Goal: Task Accomplishment & Management: Manage account settings

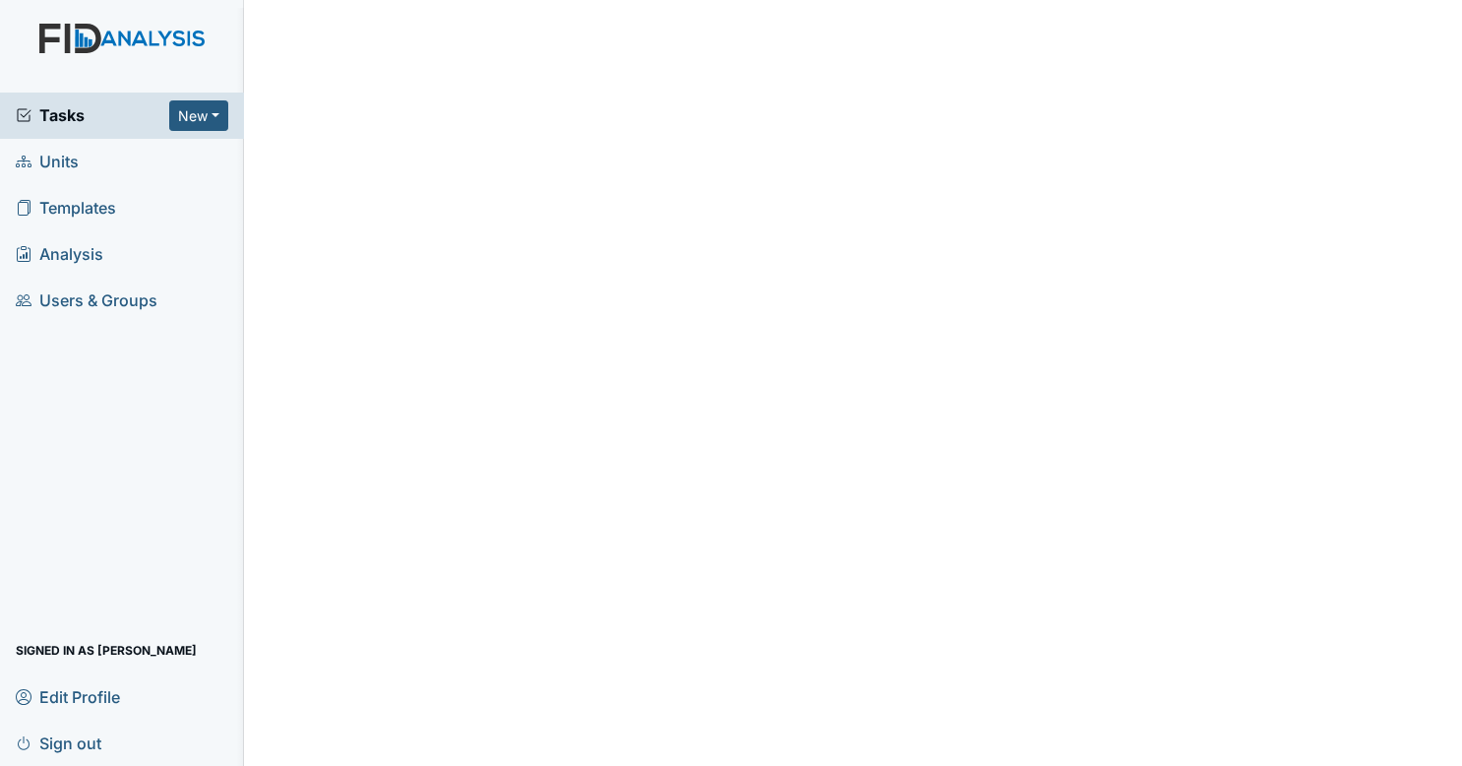
click at [108, 108] on span "Tasks" at bounding box center [93, 115] width 154 height 24
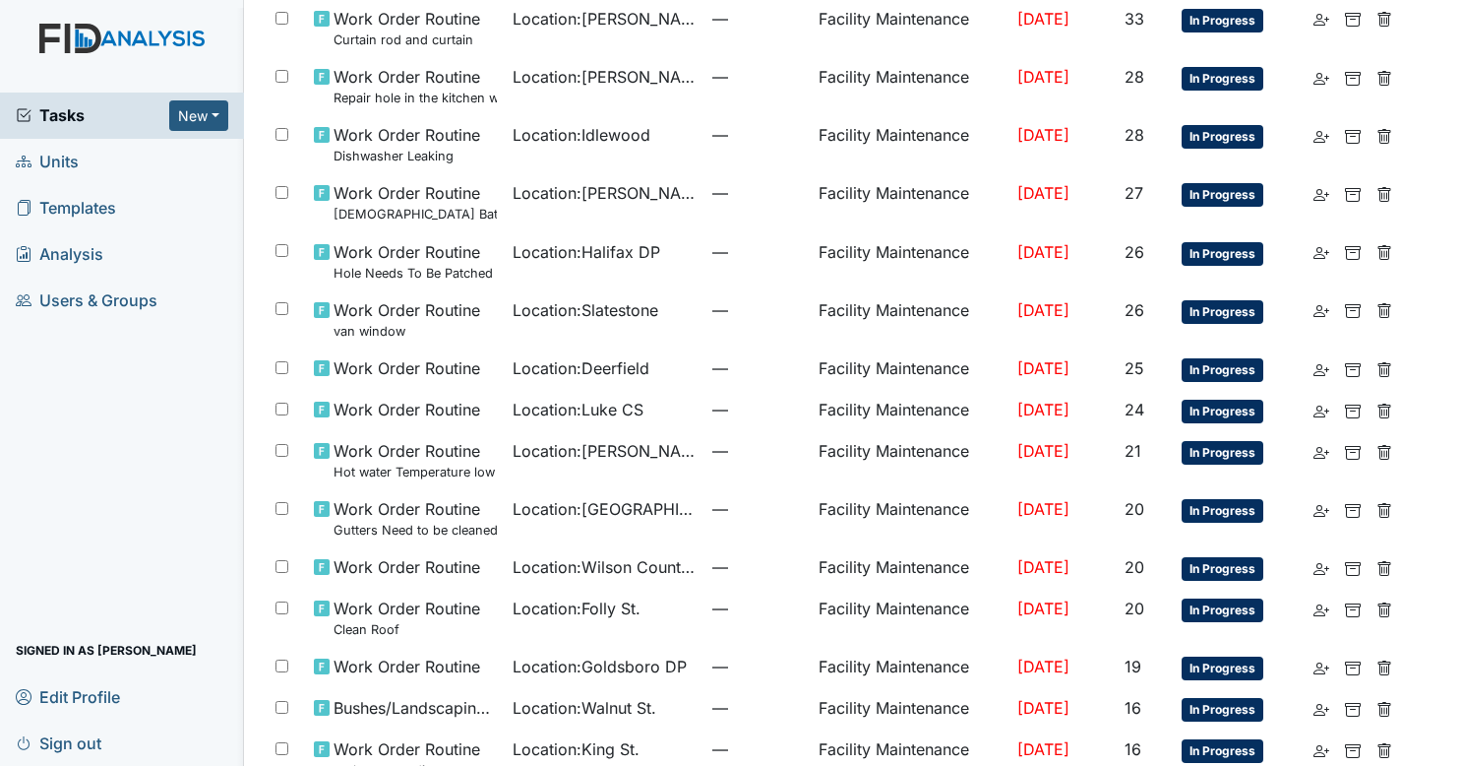
scroll to position [1002, 0]
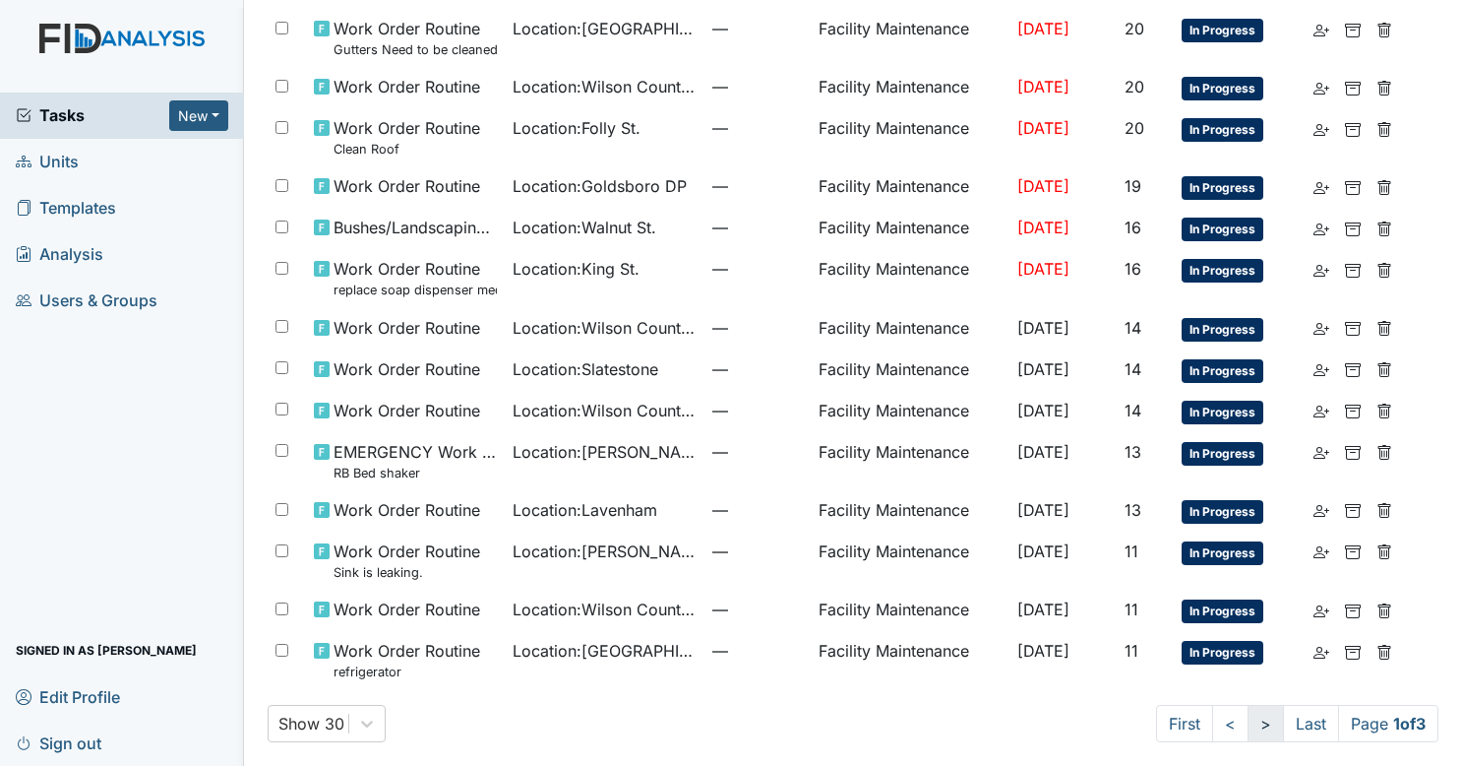
click at [1248, 718] on link ">" at bounding box center [1266, 723] width 36 height 37
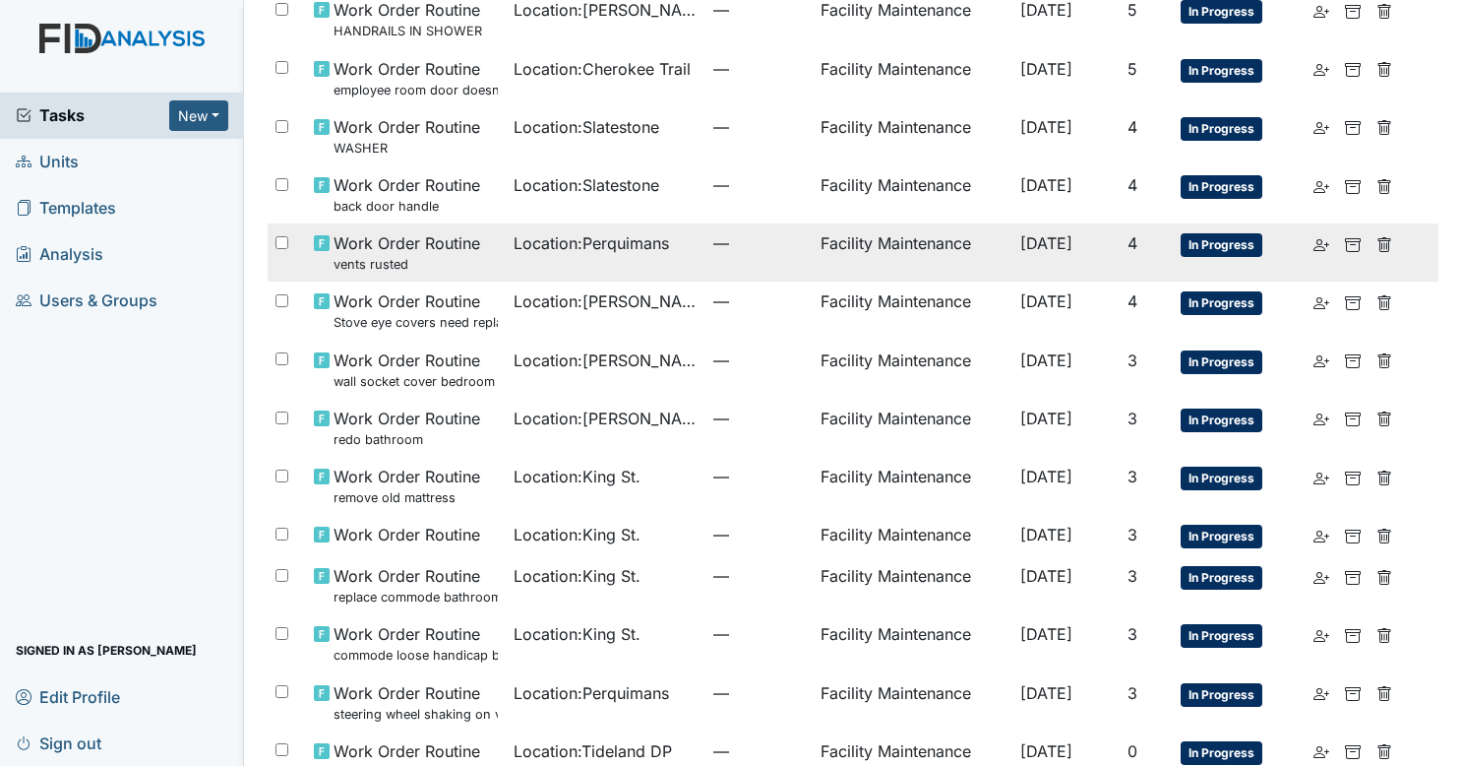
scroll to position [1141, 0]
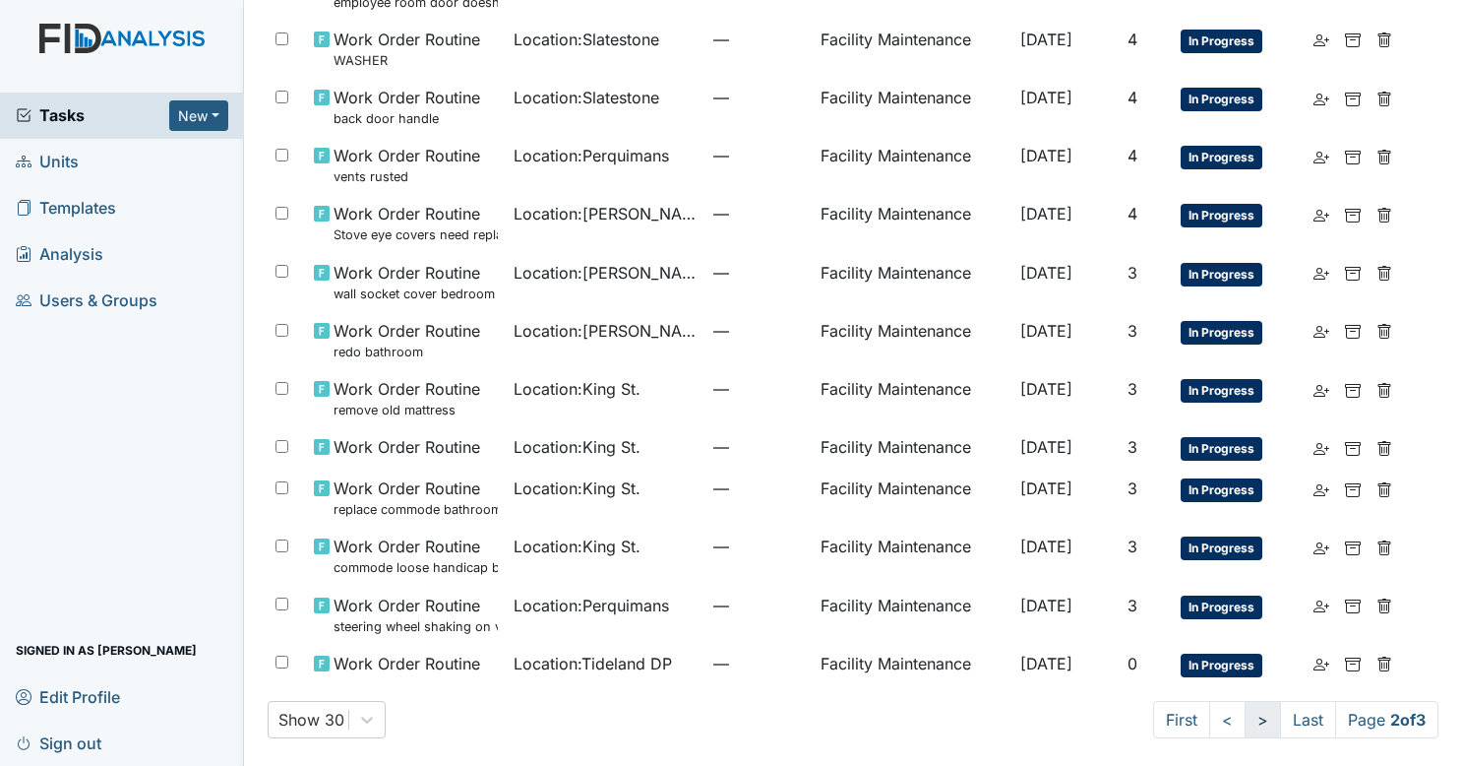
click at [1245, 710] on link ">" at bounding box center [1263, 719] width 36 height 37
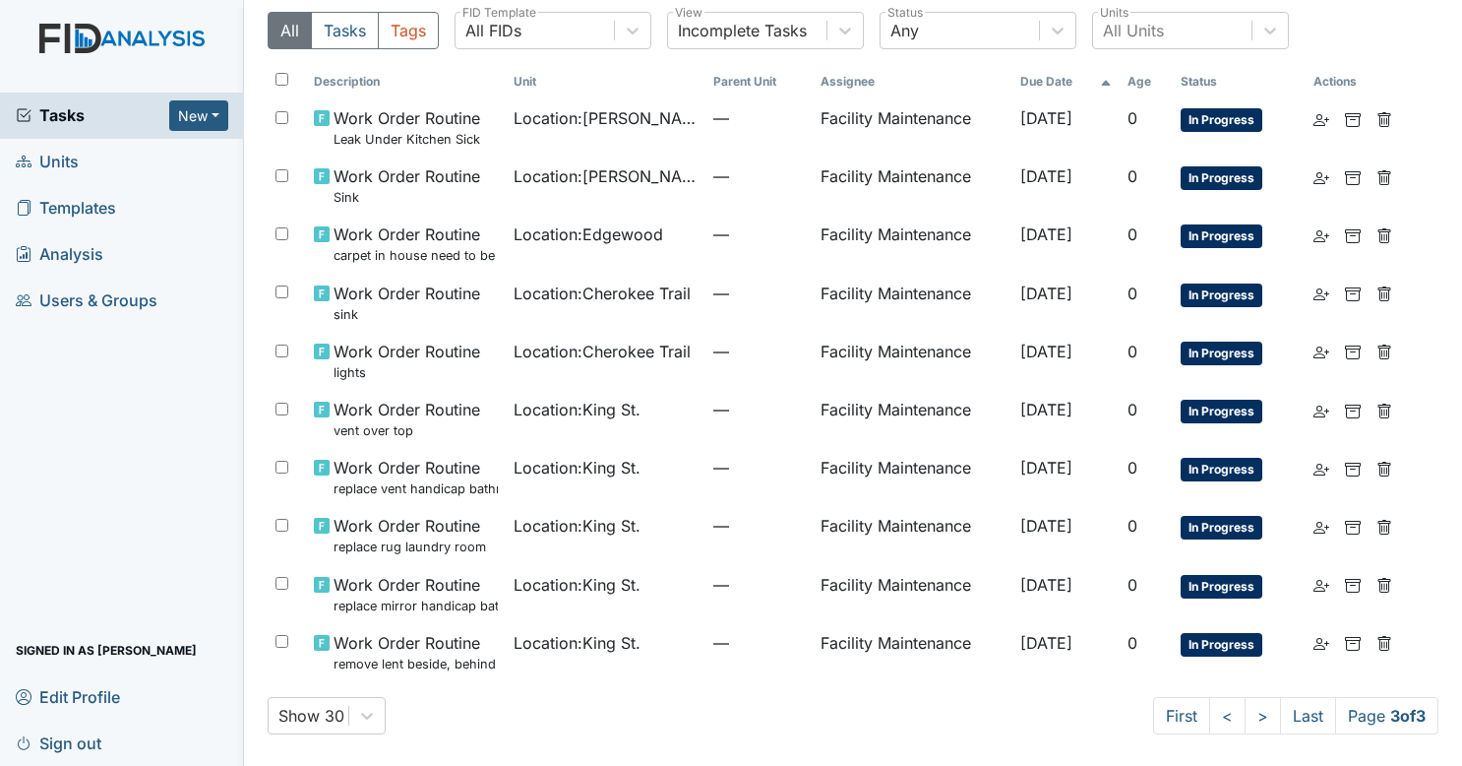
scroll to position [65, 0]
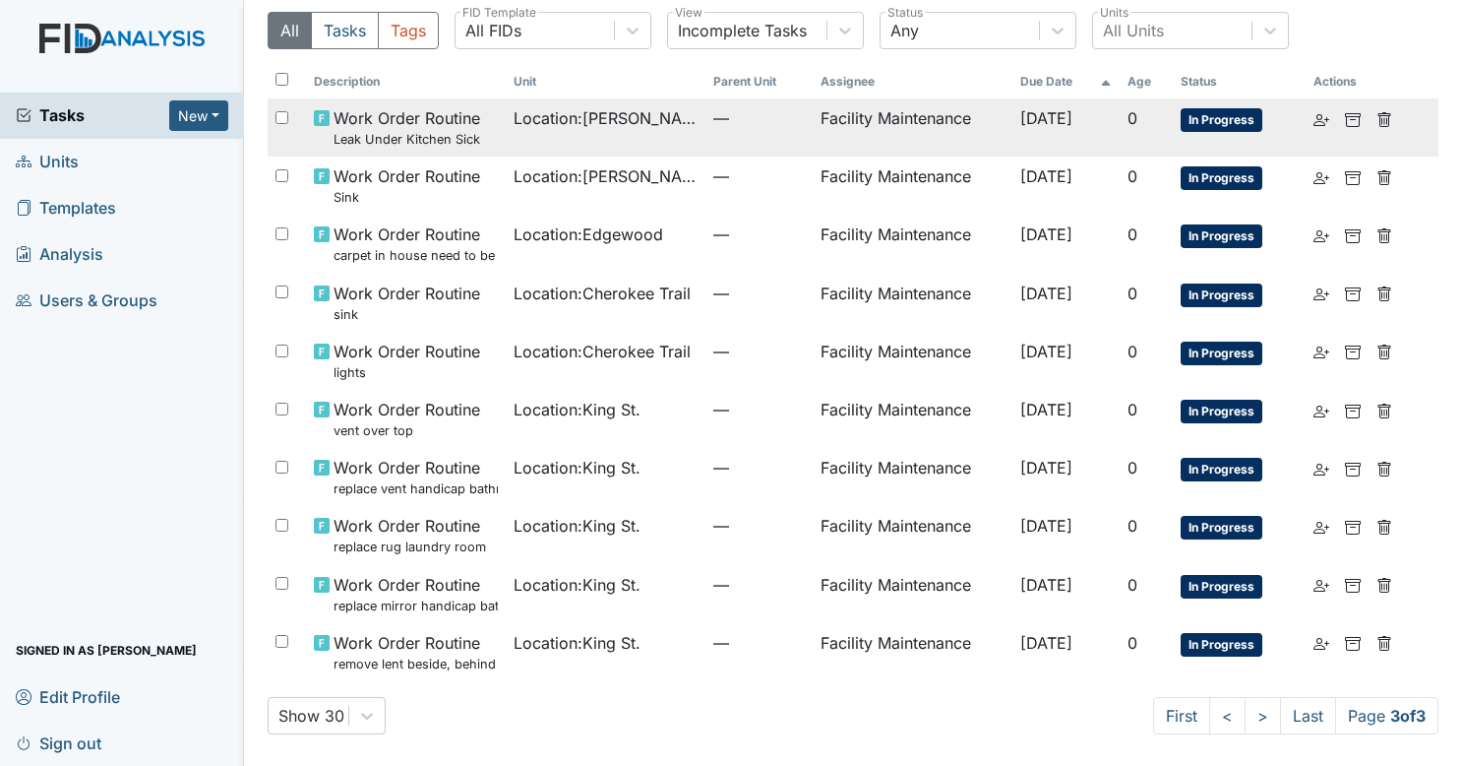
click at [706, 131] on td "—" at bounding box center [759, 127] width 106 height 58
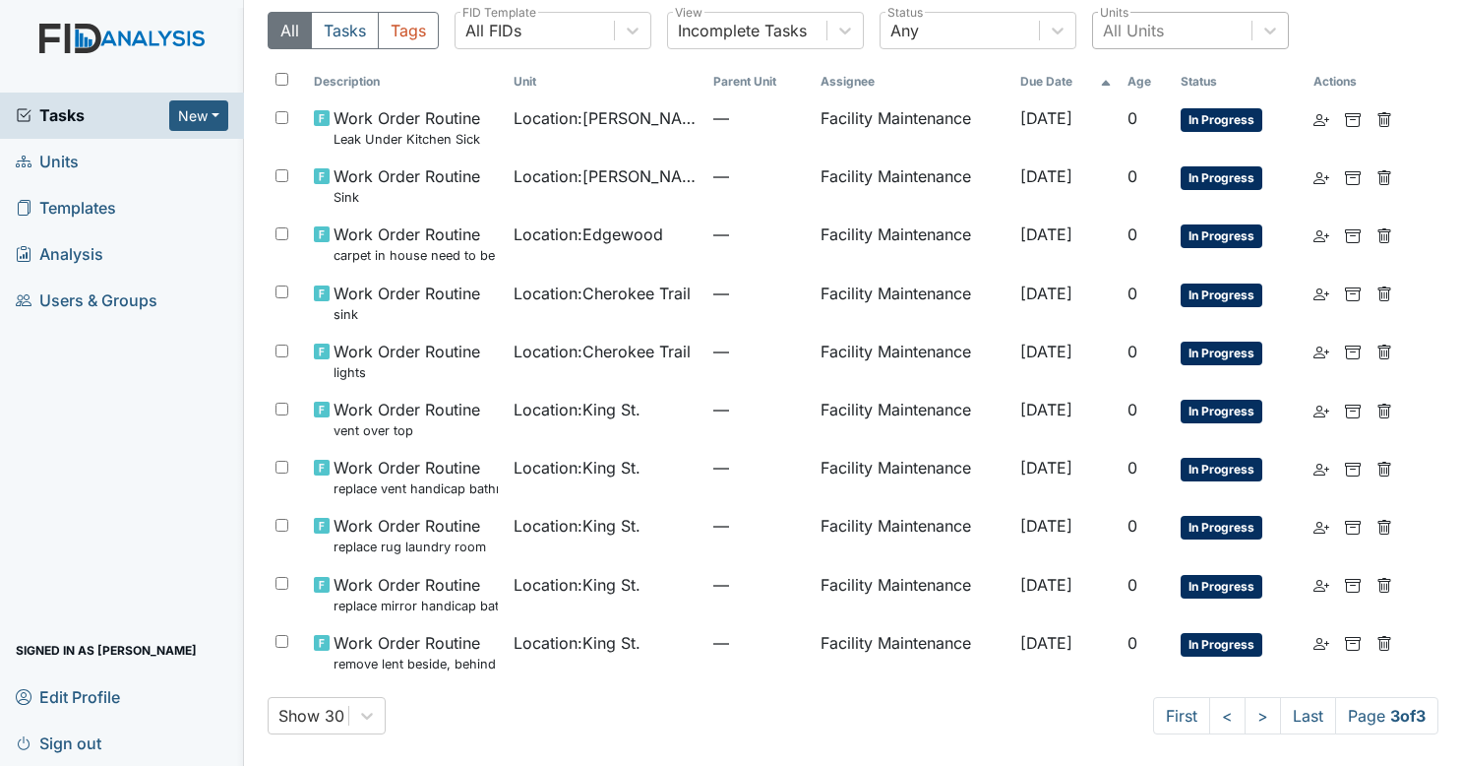
click at [1163, 20] on div "All Units" at bounding box center [1172, 30] width 158 height 35
click at [76, 737] on span "Sign out" at bounding box center [59, 742] width 86 height 31
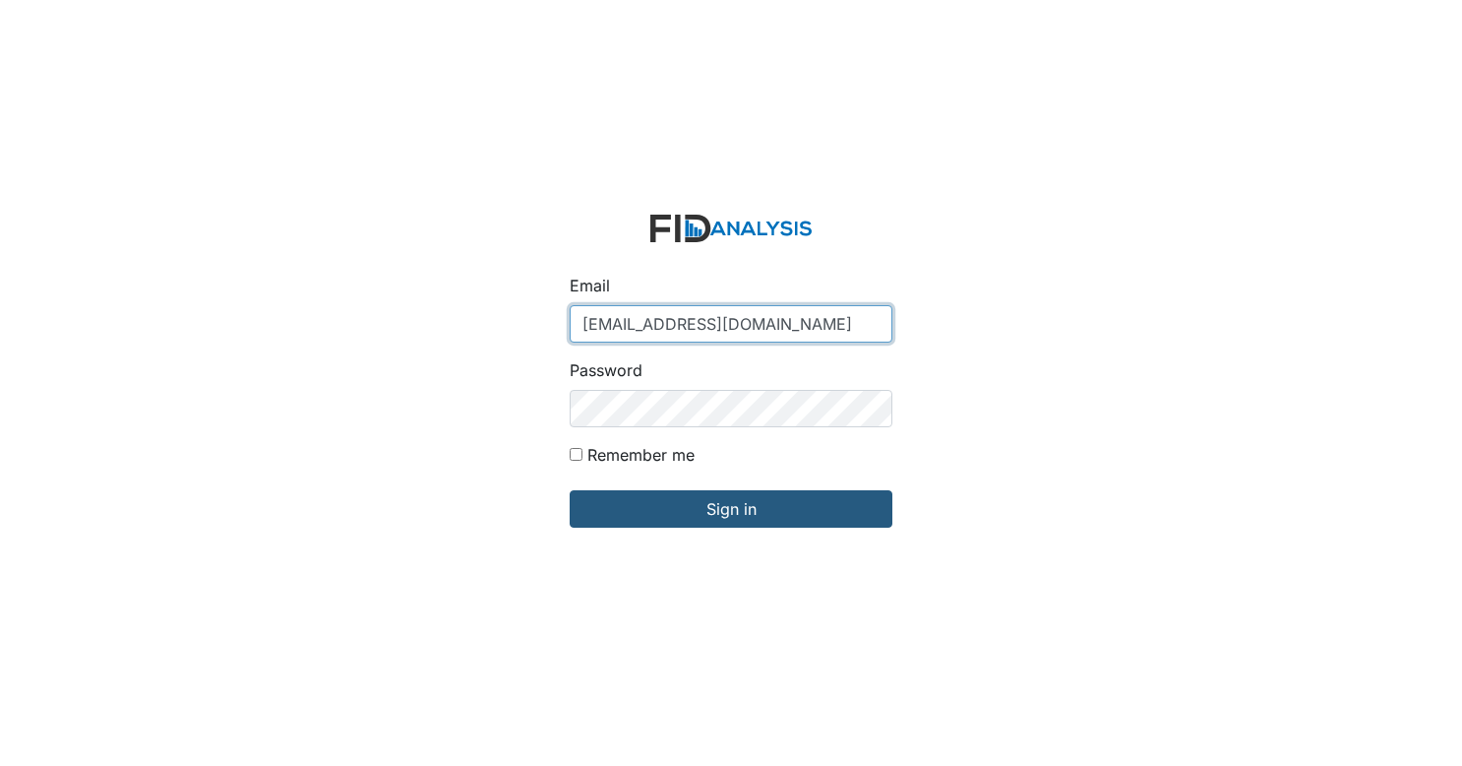
click at [686, 319] on input "[EMAIL_ADDRESS][DOMAIN_NAME]" at bounding box center [731, 323] width 323 height 37
type input "arollins@lifeincorporated.com"
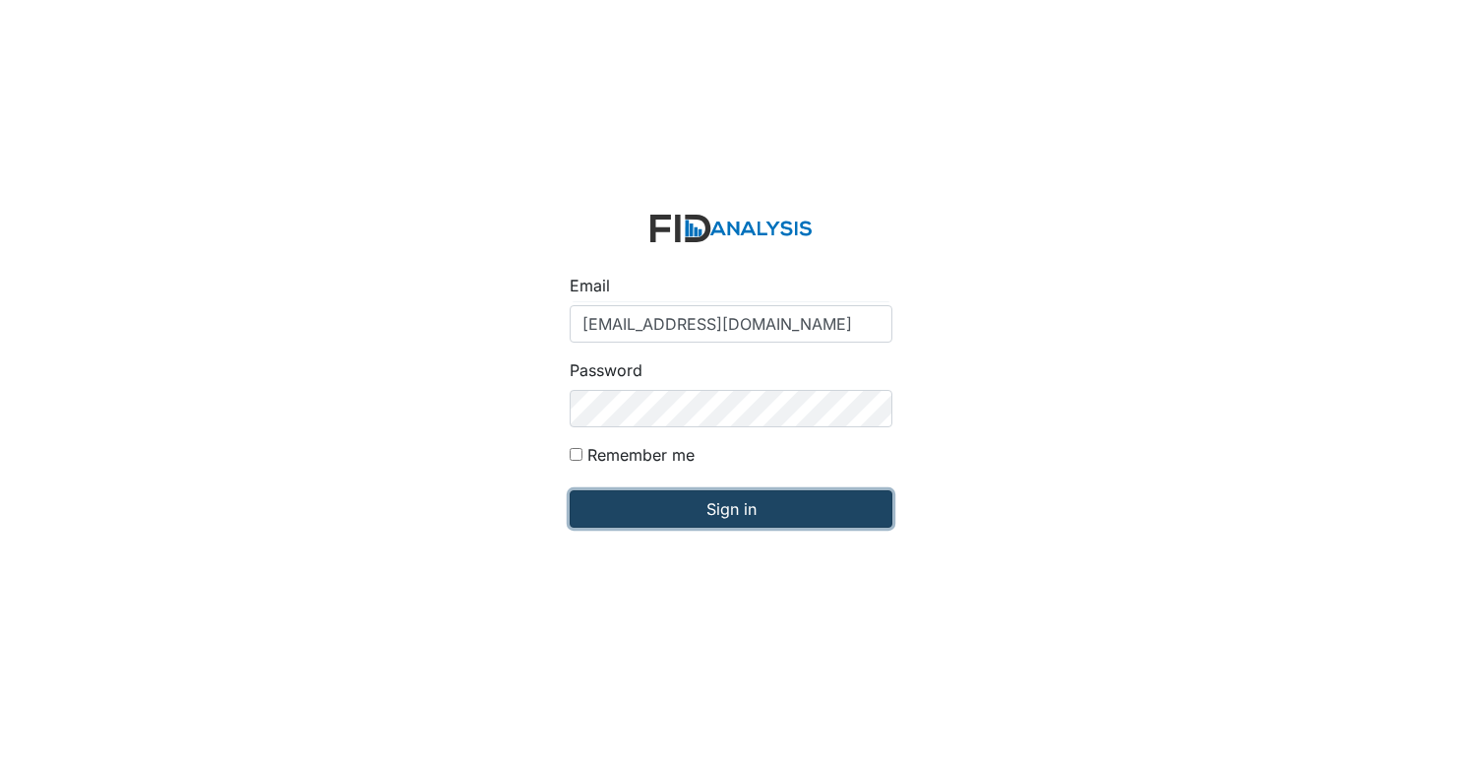
click at [756, 497] on input "Sign in" at bounding box center [731, 508] width 323 height 37
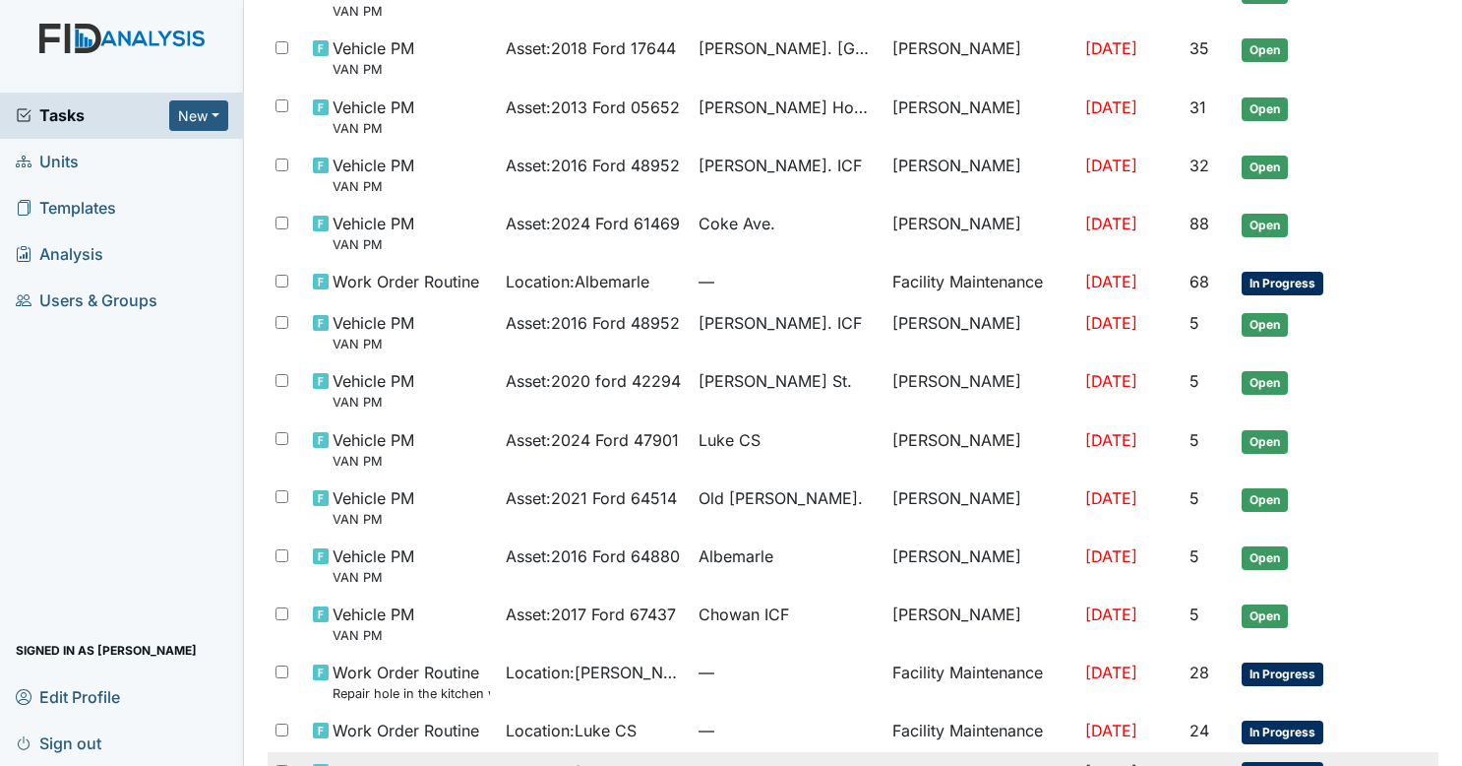
scroll to position [252, 0]
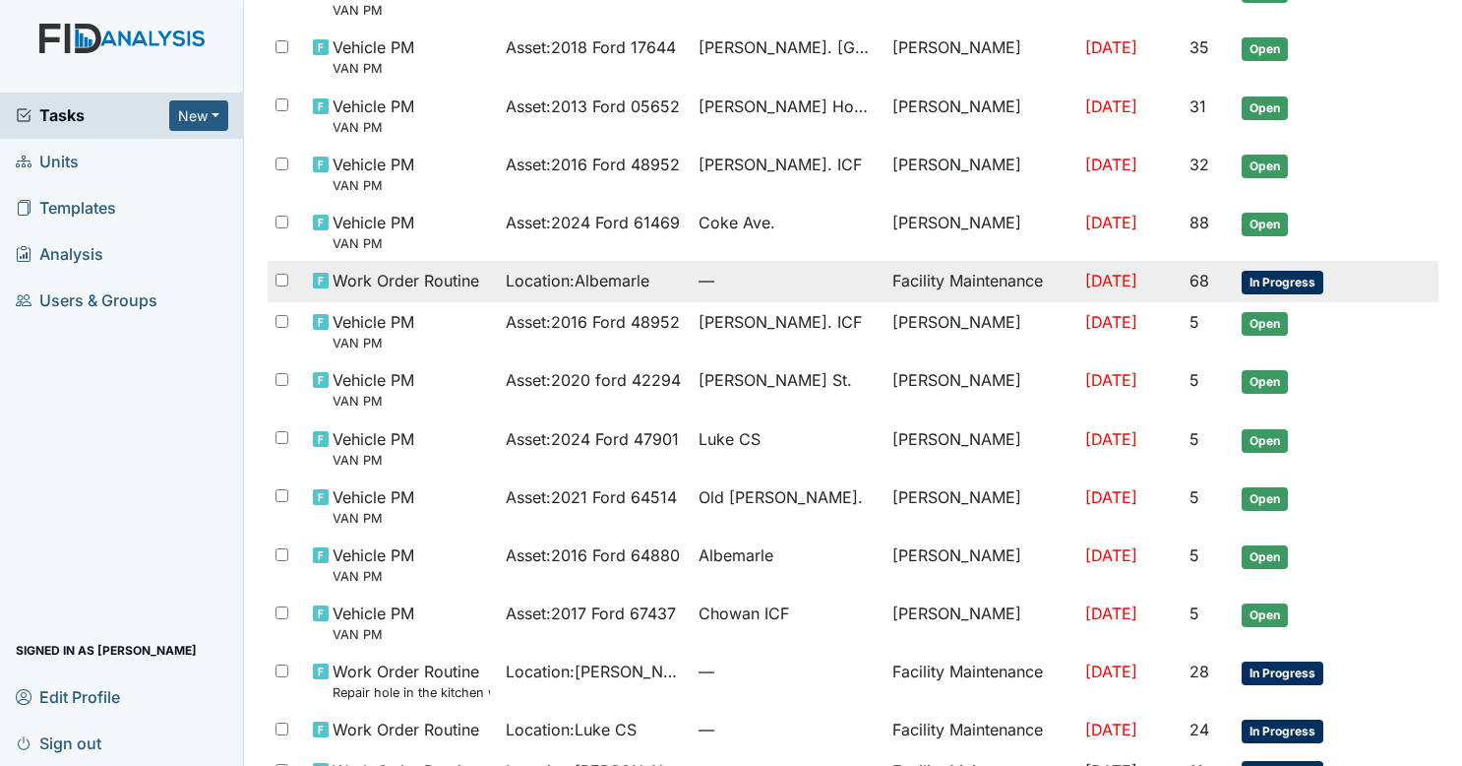
click at [569, 289] on span "Location : Albemarle" at bounding box center [578, 281] width 144 height 24
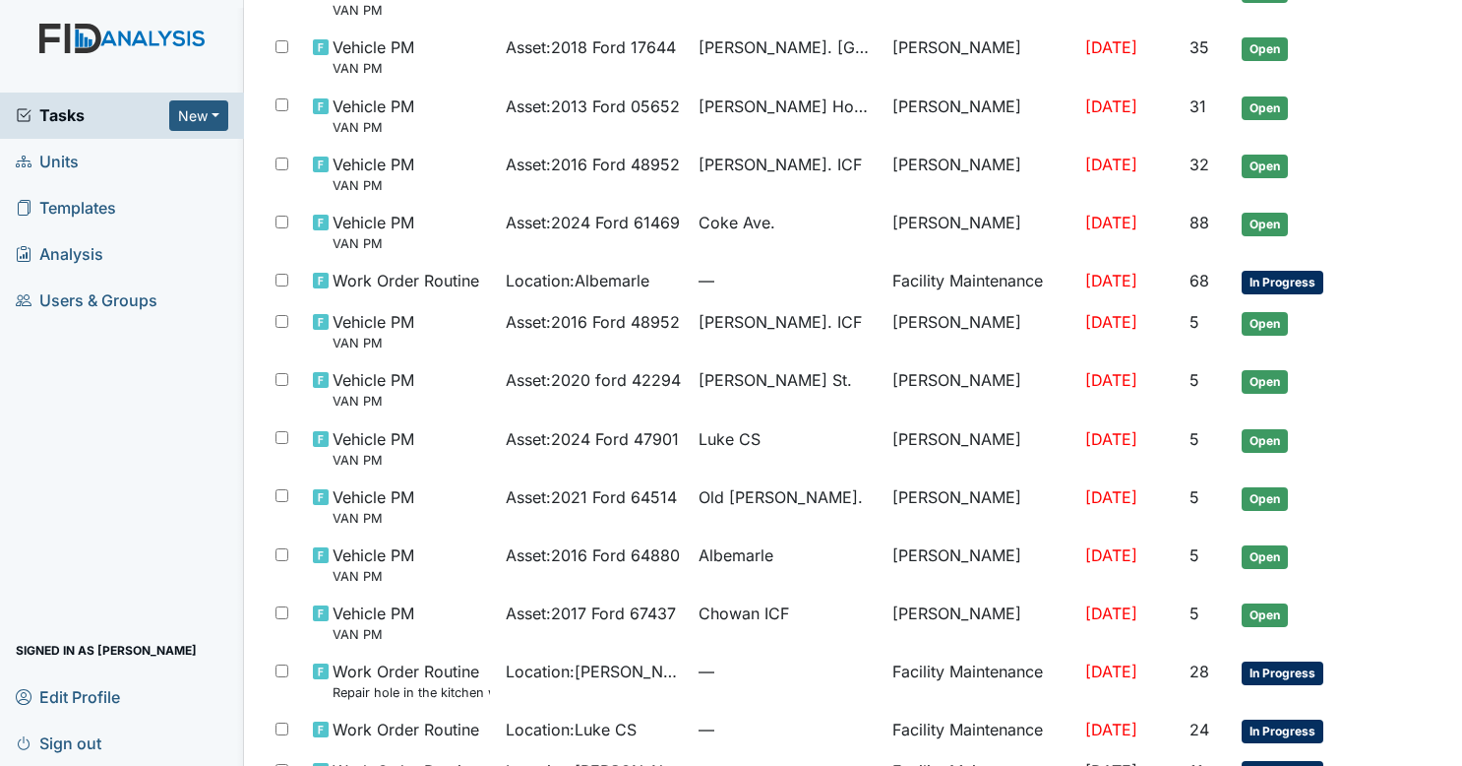
click at [57, 742] on span "Sign out" at bounding box center [59, 742] width 86 height 31
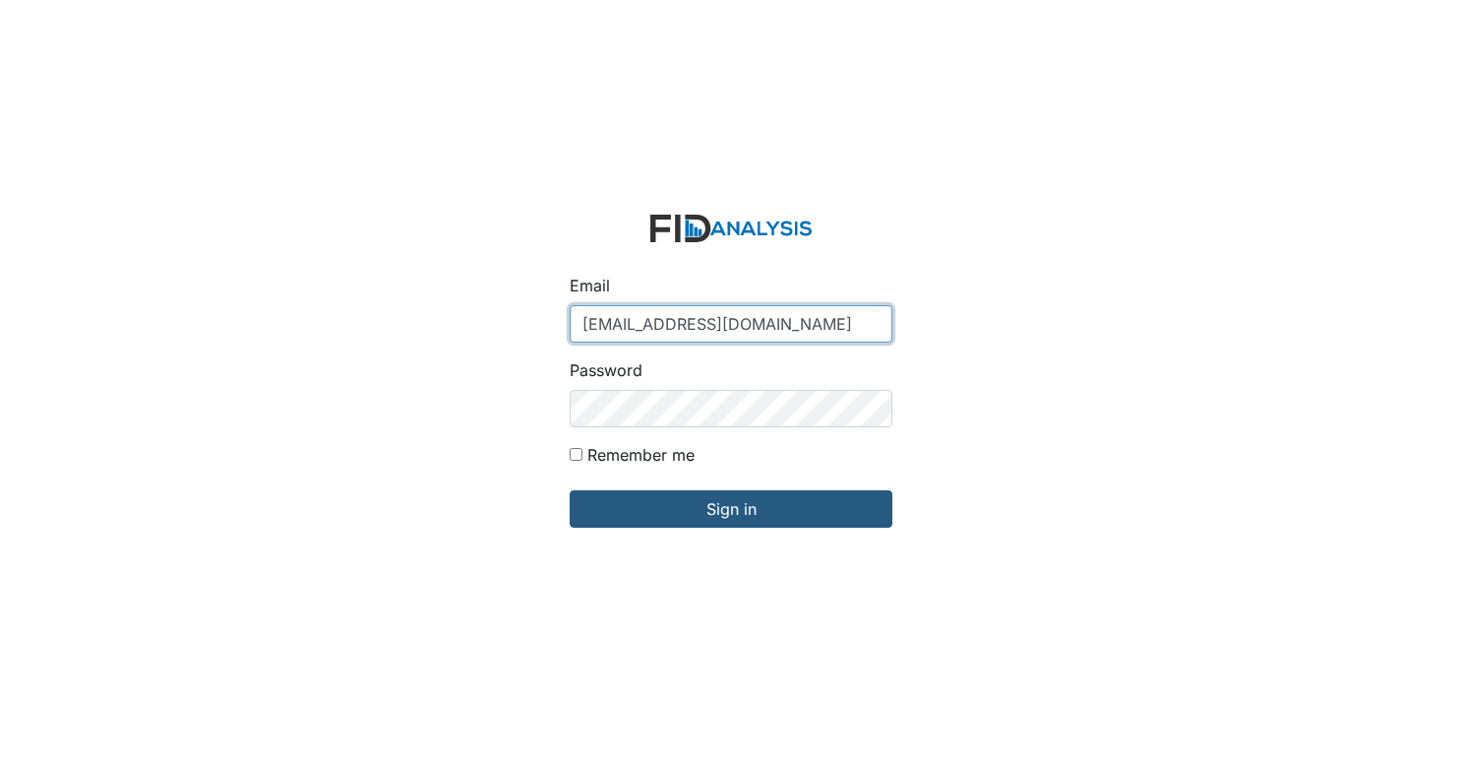
click at [691, 329] on input "[EMAIL_ADDRESS][DOMAIN_NAME]" at bounding box center [731, 323] width 323 height 37
type input "[EMAIL_ADDRESS][DOMAIN_NAME]"
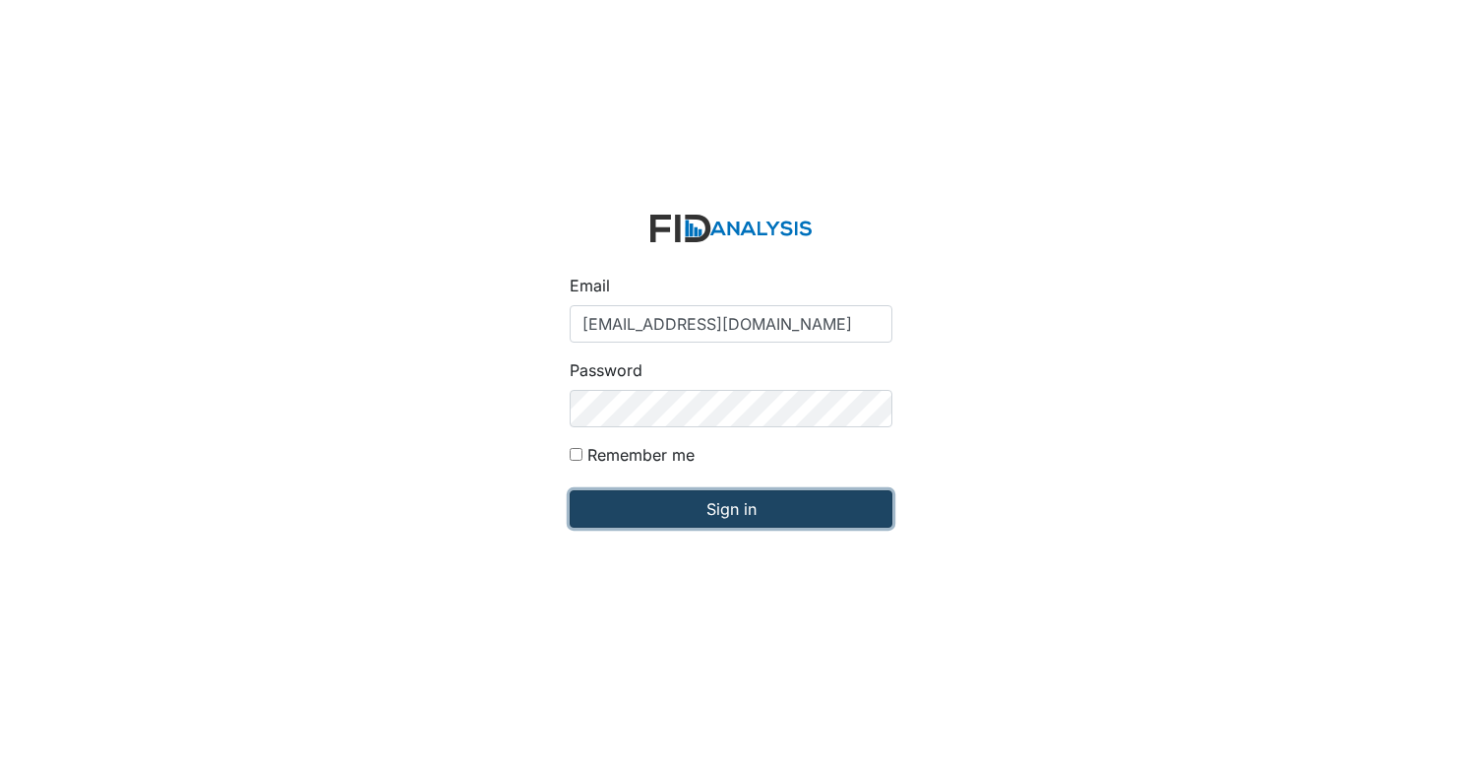
click at [718, 512] on input "Sign in" at bounding box center [731, 508] width 323 height 37
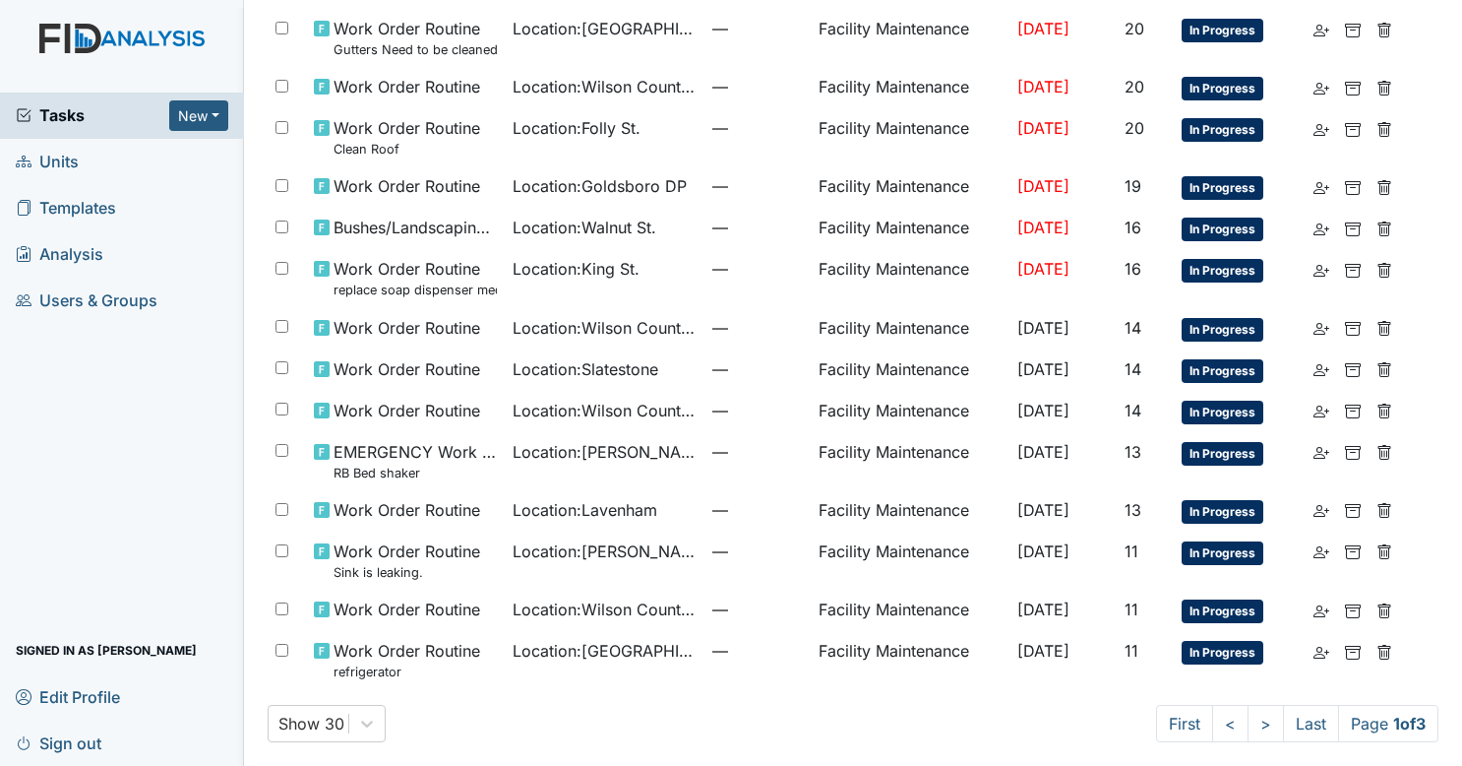
scroll to position [1002, 0]
